Goal: Transaction & Acquisition: Purchase product/service

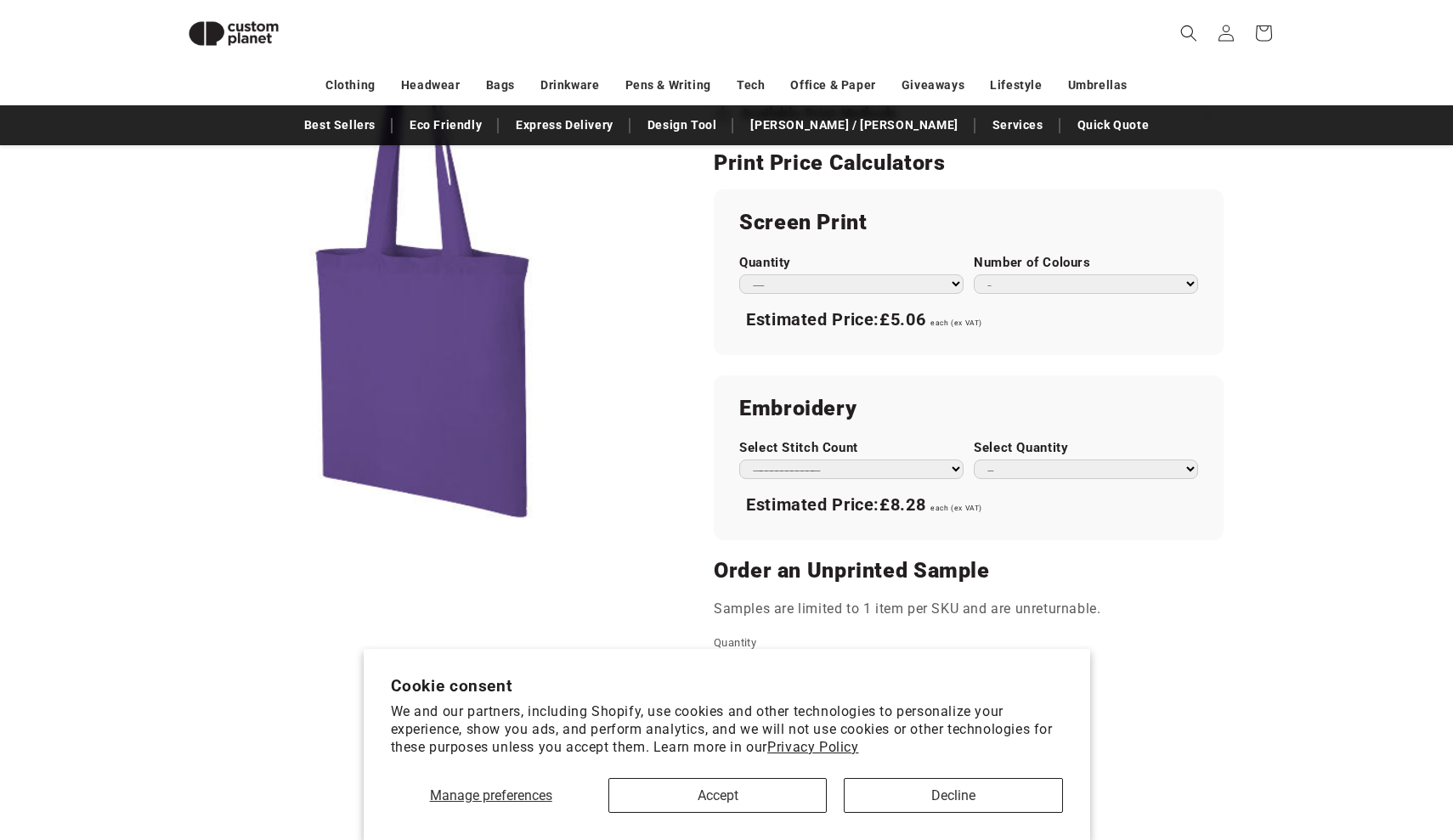
scroll to position [898, 0]
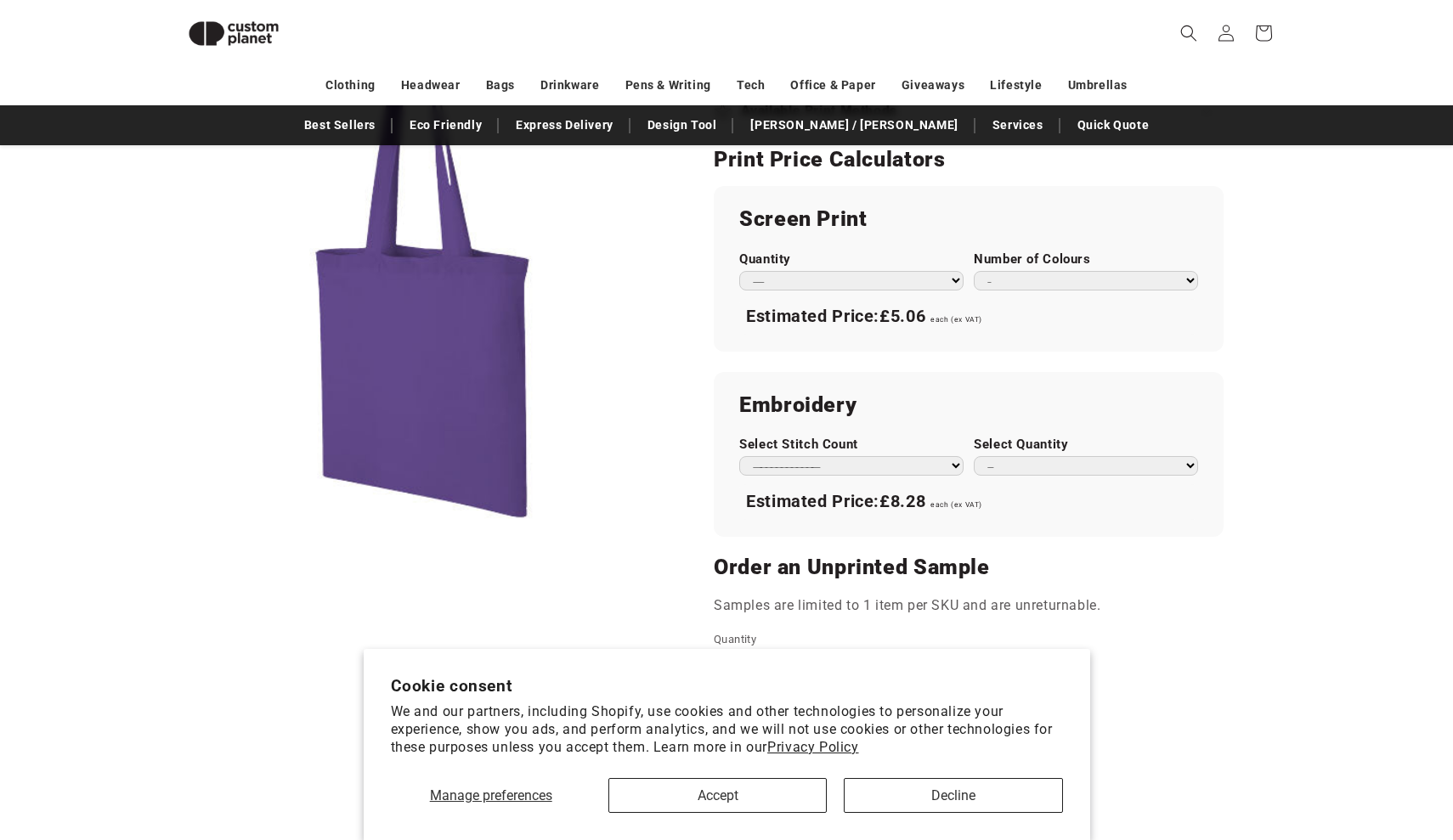
select select "***"
select select "*"
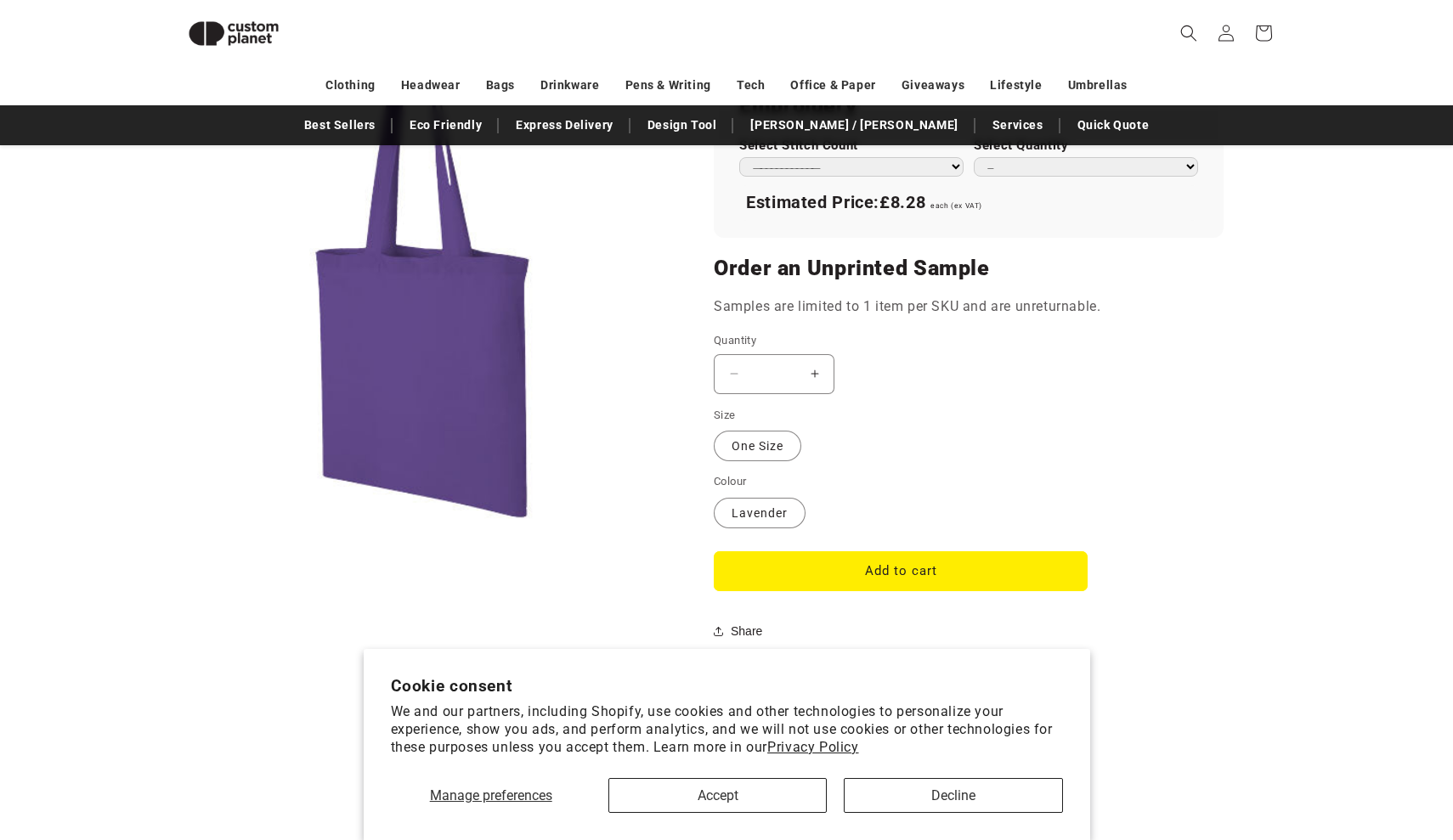
scroll to position [1355, 0]
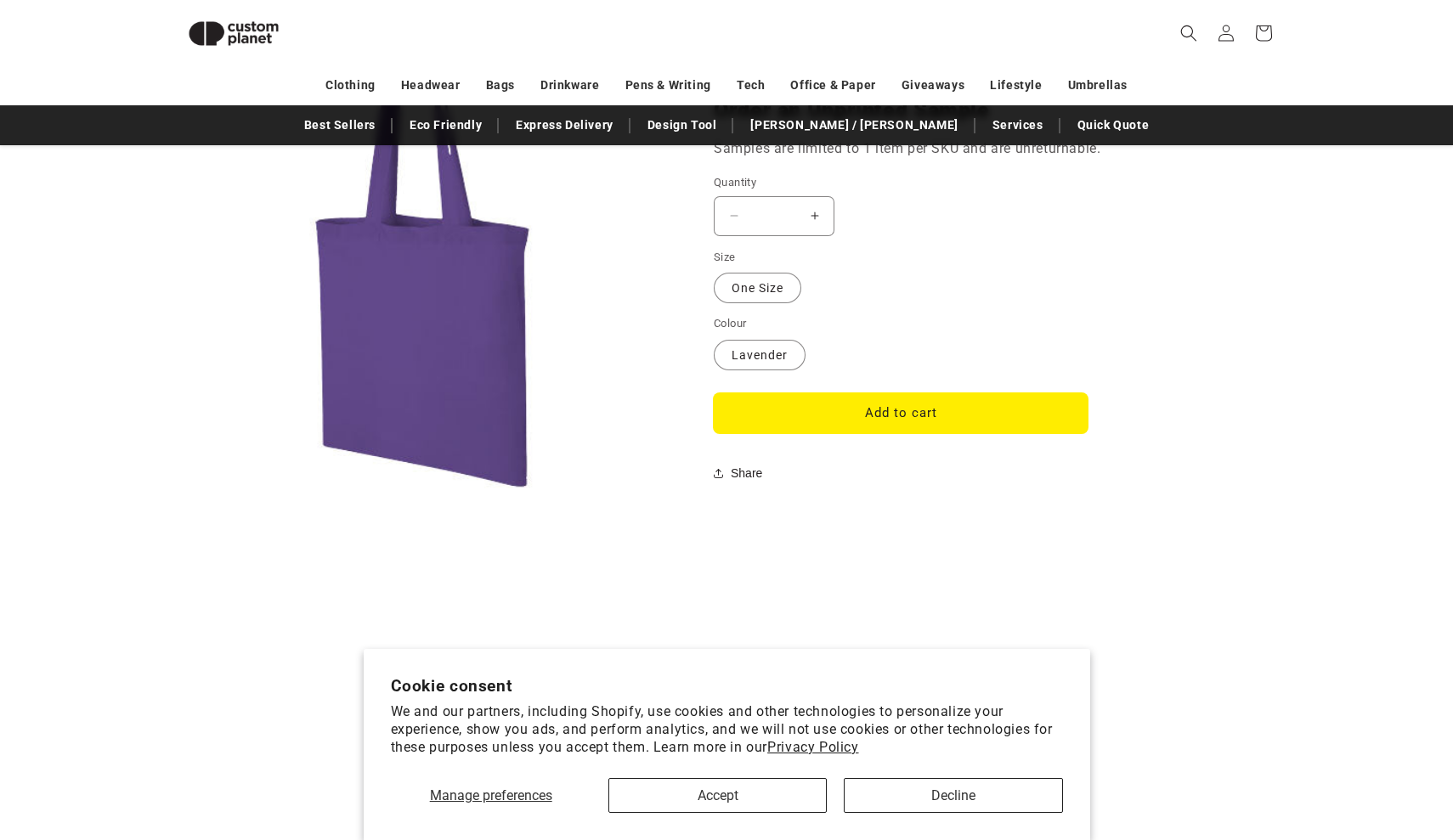
click at [897, 406] on button "Add to cart" at bounding box center [901, 412] width 373 height 40
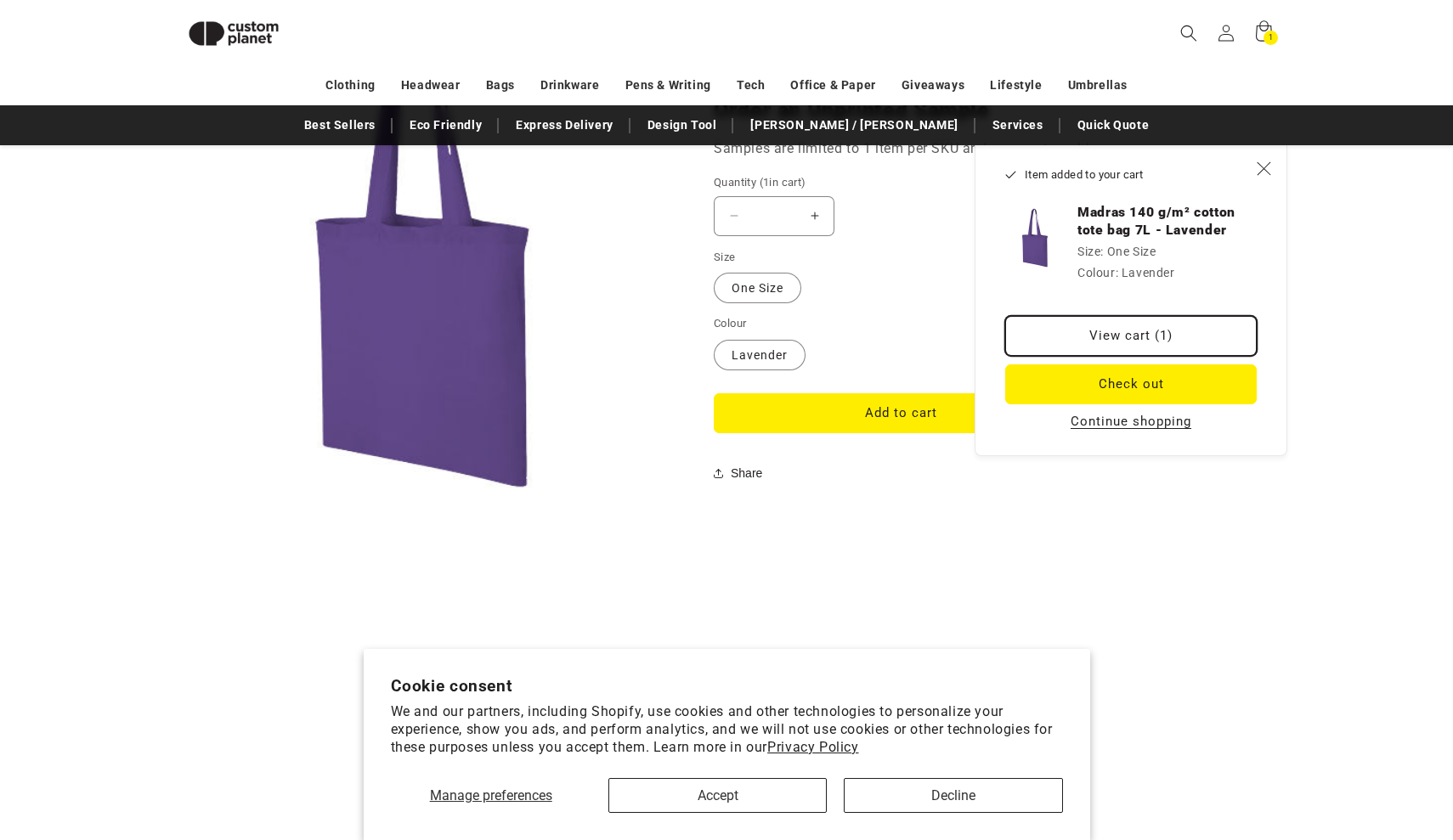
click at [1089, 333] on link "View cart (1)" at bounding box center [1130, 335] width 252 height 40
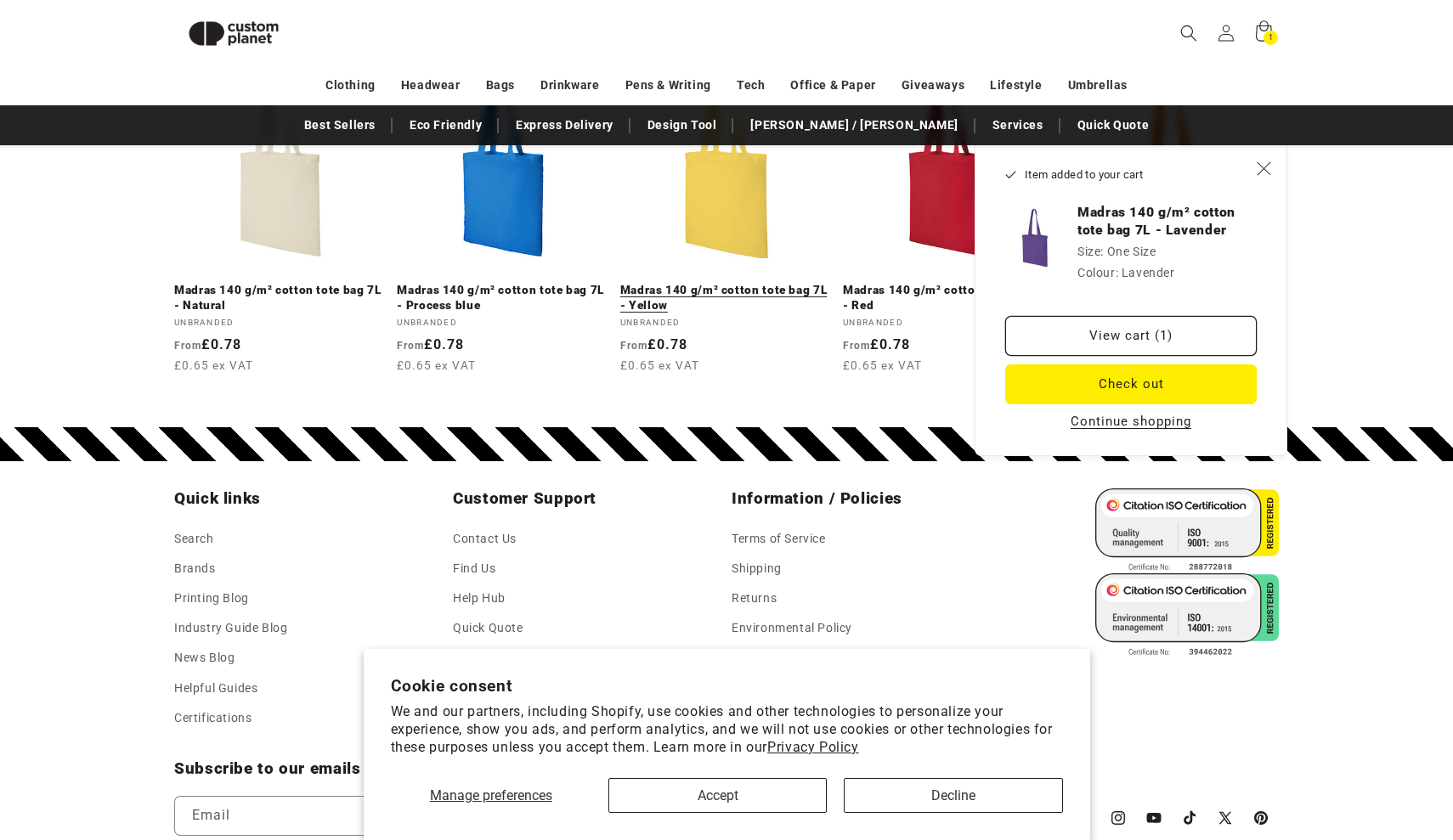
scroll to position [2725, 0]
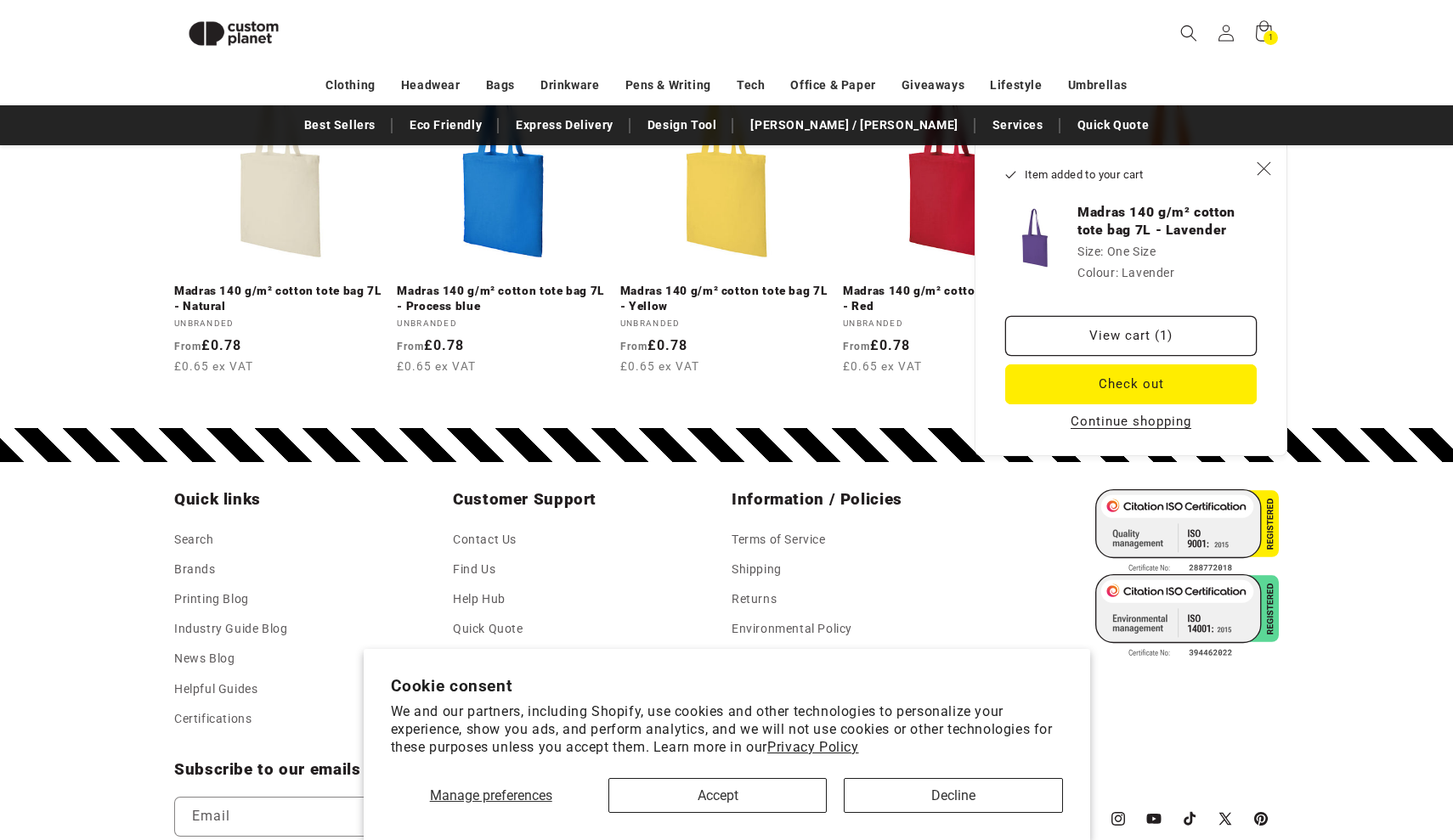
click at [891, 788] on button "Decline" at bounding box center [952, 795] width 218 height 35
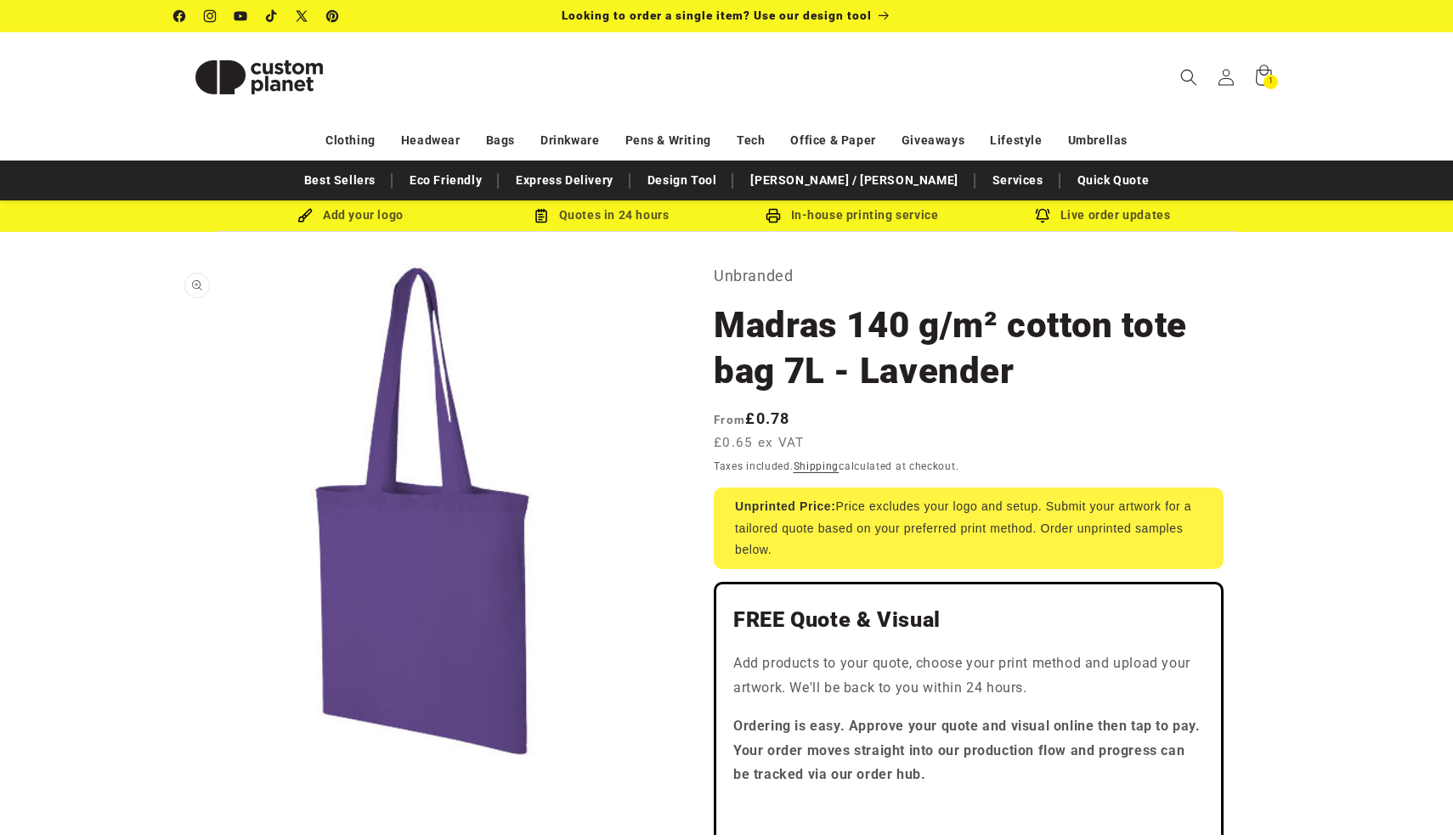
scroll to position [0, 0]
click at [1265, 82] on div "1 1 item" at bounding box center [1270, 82] width 15 height 15
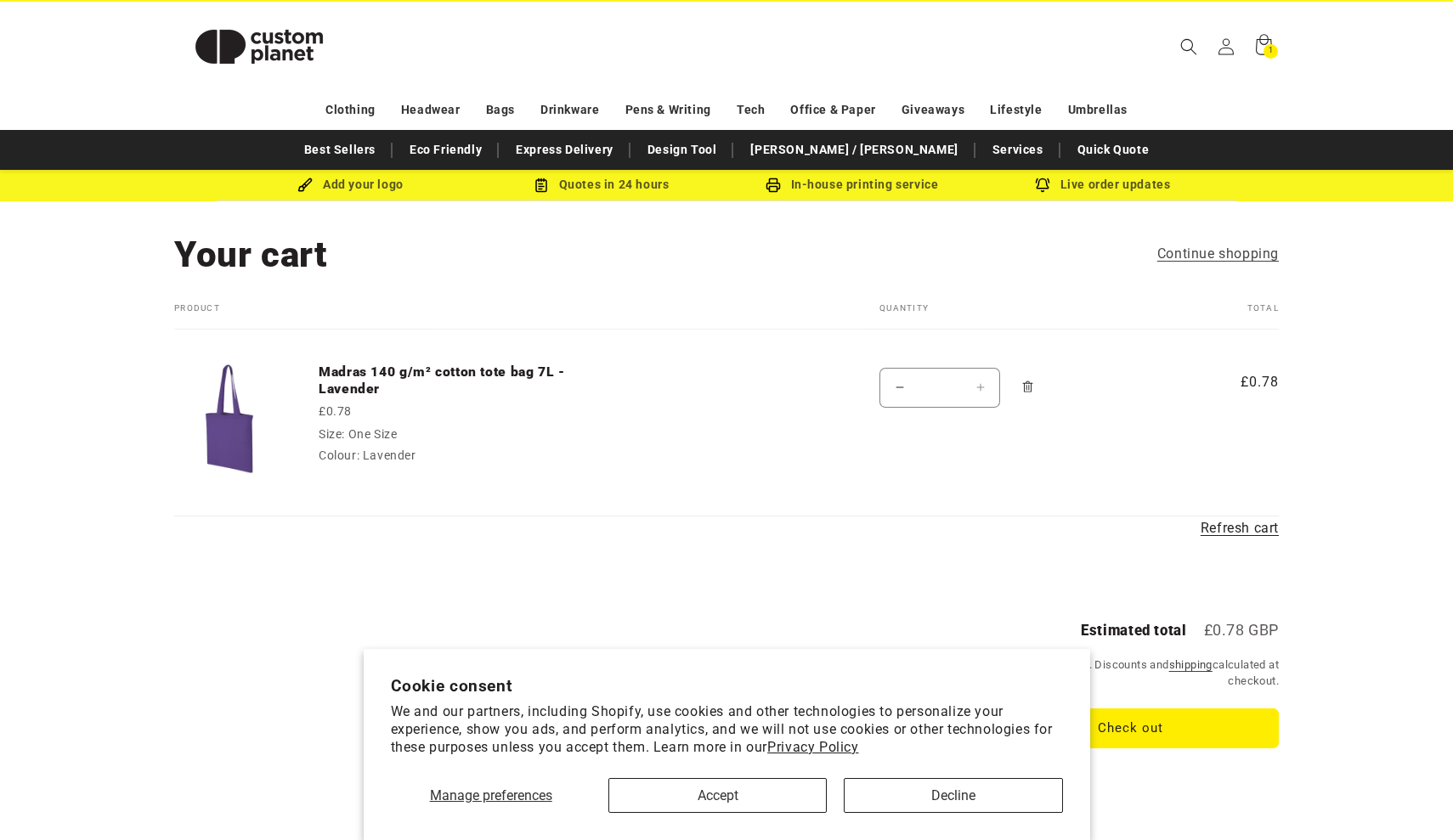
scroll to position [32, 0]
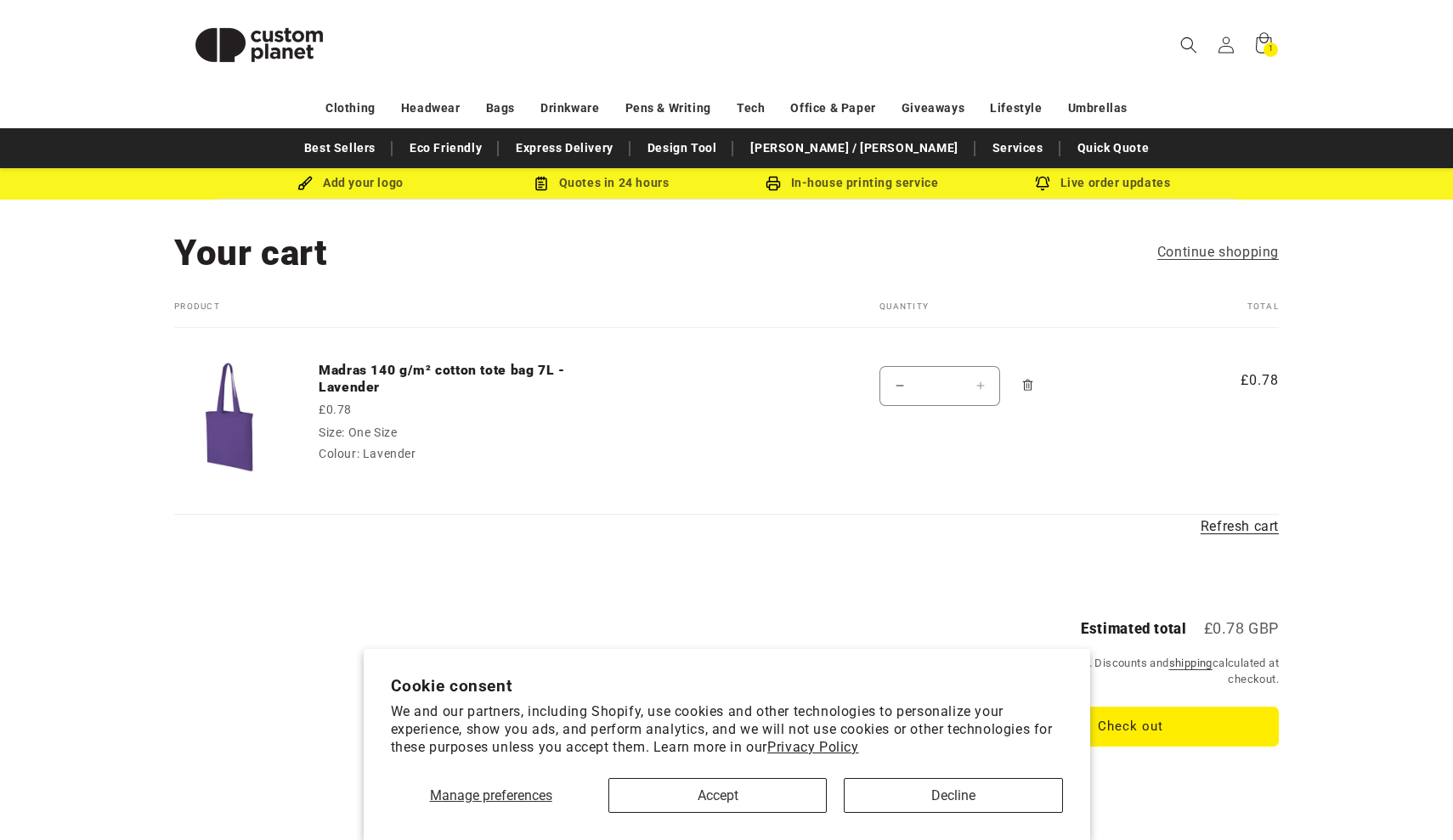
click at [981, 386] on button "Increase quantity for Madras 140 g/m² cotton tote bag 7L - Lavender" at bounding box center [979, 385] width 38 height 40
click at [948, 385] on input "*" at bounding box center [939, 385] width 43 height 40
click at [989, 470] on td "Quantity Decrease quantity for Madras 140 g/m² cotton tote bag 7L - Lavender **…" at bounding box center [1000, 403] width 327 height 153
type input "*"
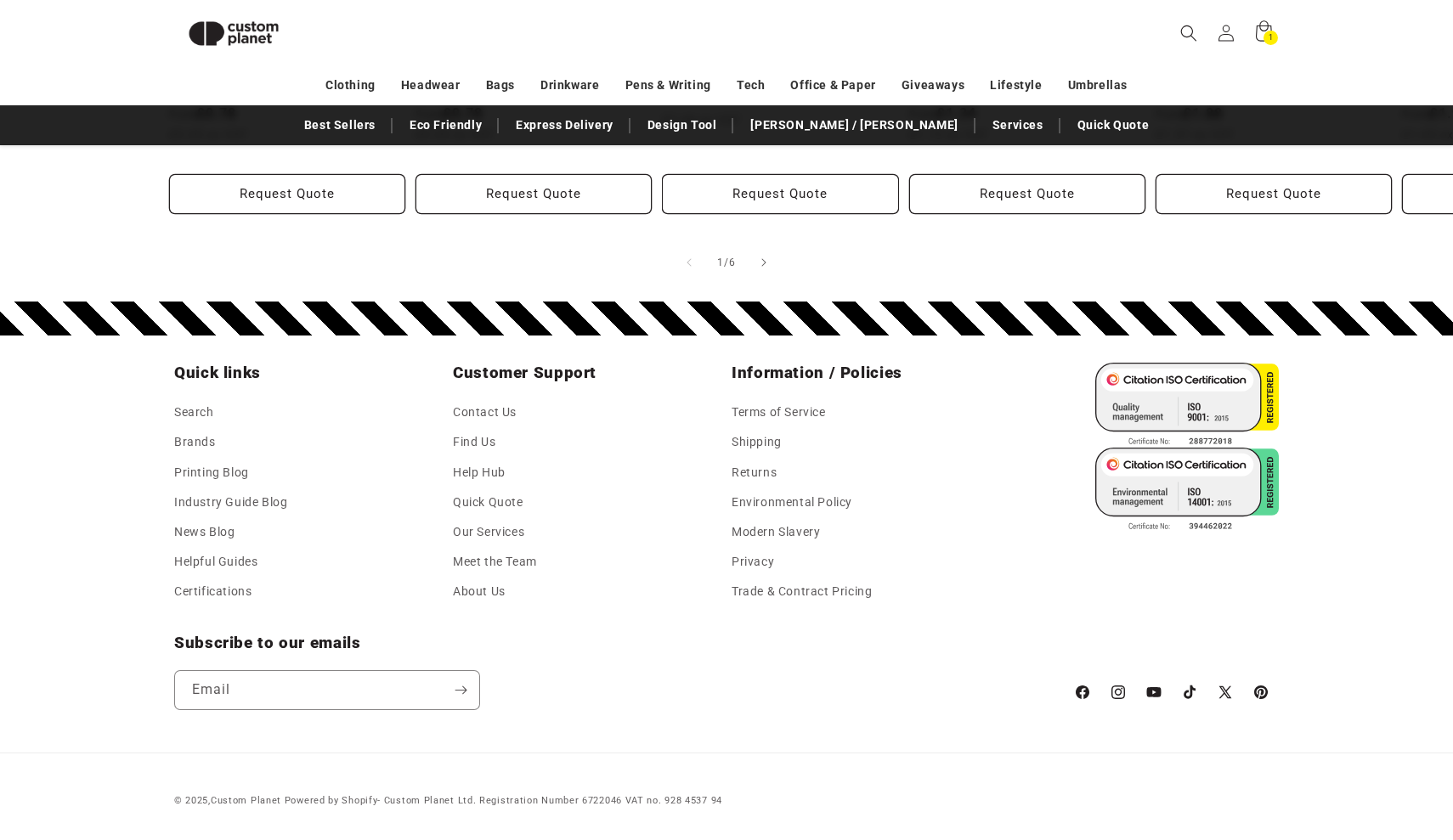
scroll to position [1102, 0]
